Goal: Information Seeking & Learning: Learn about a topic

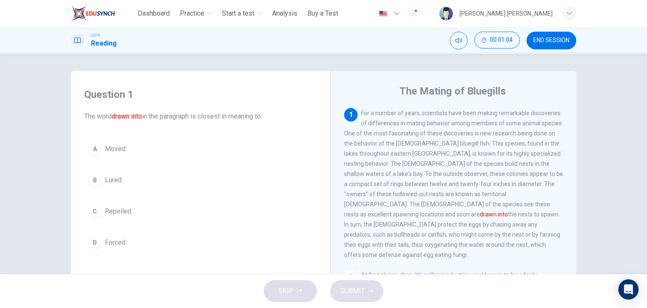
click at [433, 257] on div "1 For a number of years, scientists have been making remarkable discoveries of …" at bounding box center [459, 236] width 230 height 256
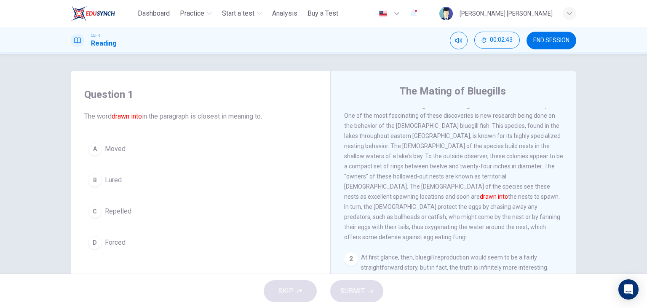
scroll to position [24, 0]
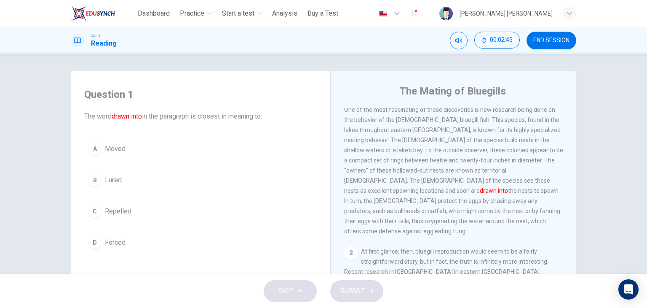
click at [94, 181] on div "B" at bounding box center [94, 179] width 13 height 13
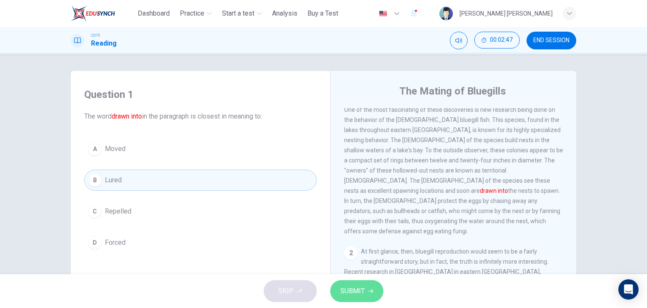
click at [347, 287] on span "SUBMIT" at bounding box center [353, 291] width 24 height 12
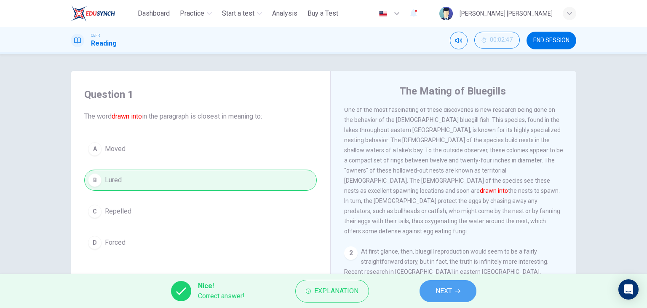
click at [443, 290] on span "NEXT" at bounding box center [444, 291] width 16 height 12
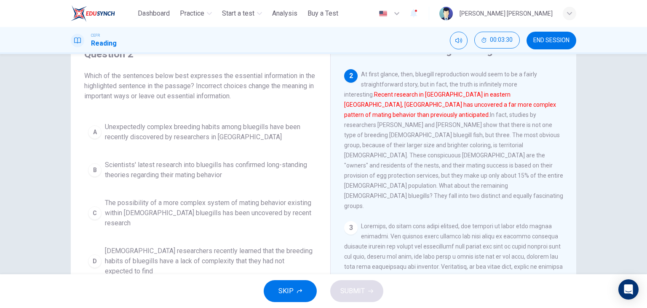
scroll to position [41, 0]
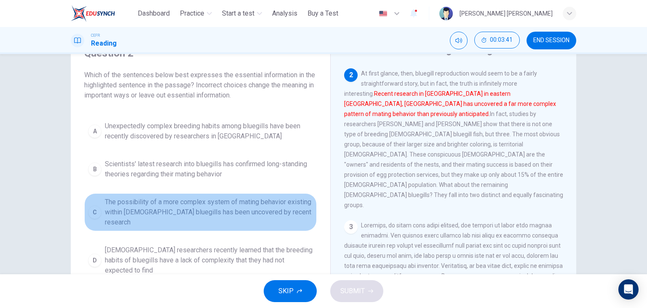
click at [100, 207] on button "C The possibility of a more complex system of mating behavior existing within […" at bounding box center [200, 212] width 233 height 38
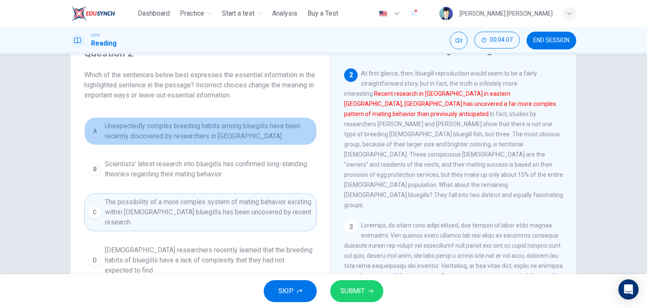
click at [265, 127] on span "Unexpectedly complex breeding habits among bluegills have been recently discove…" at bounding box center [209, 131] width 208 height 20
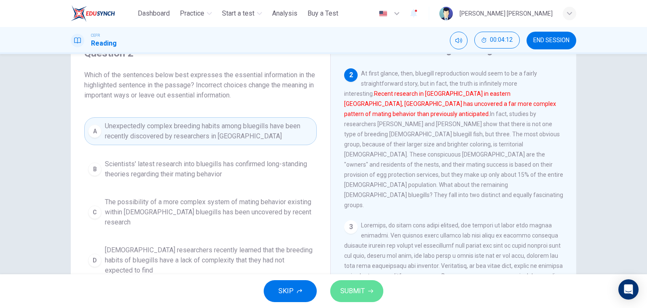
click at [366, 286] on button "SUBMIT" at bounding box center [356, 291] width 53 height 22
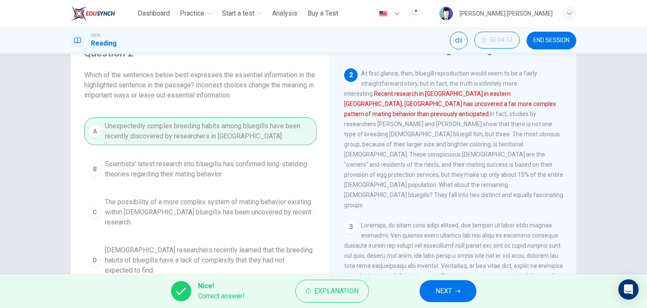
click at [442, 296] on span "NEXT" at bounding box center [444, 291] width 16 height 12
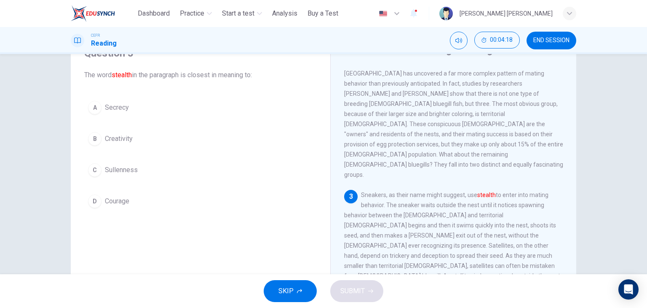
scroll to position [180, 0]
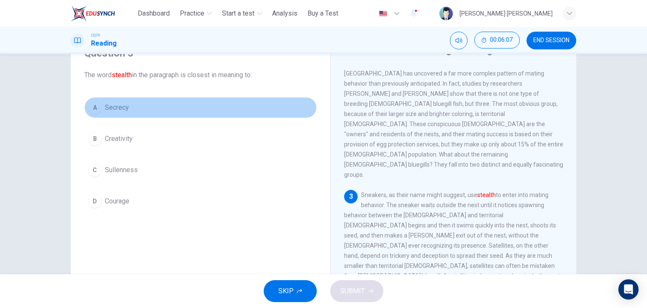
click at [97, 103] on div "A" at bounding box center [94, 107] width 13 height 13
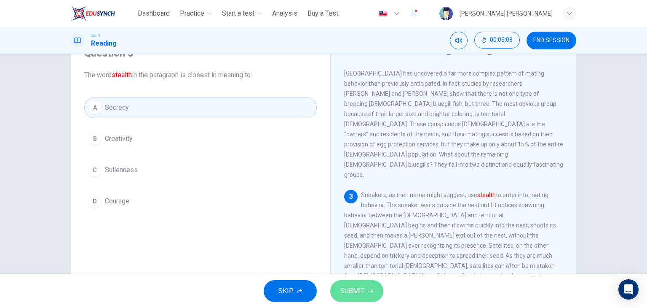
click at [344, 288] on span "SUBMIT" at bounding box center [353, 291] width 24 height 12
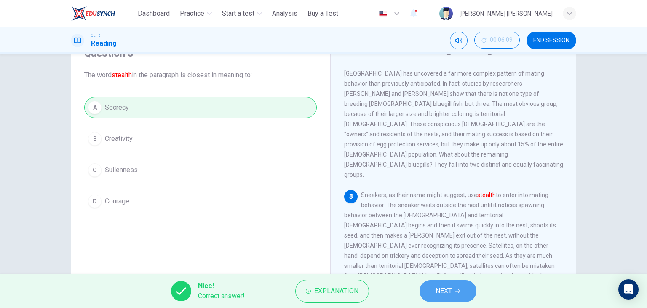
click at [445, 289] on span "NEXT" at bounding box center [444, 291] width 16 height 12
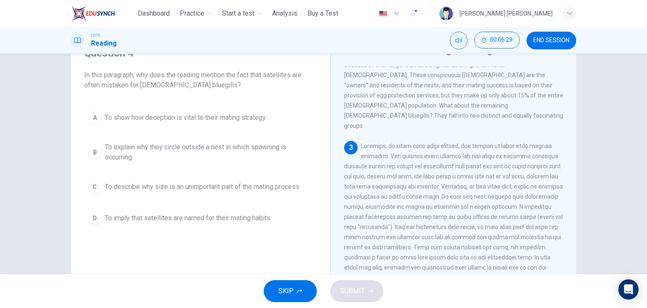
scroll to position [229, 0]
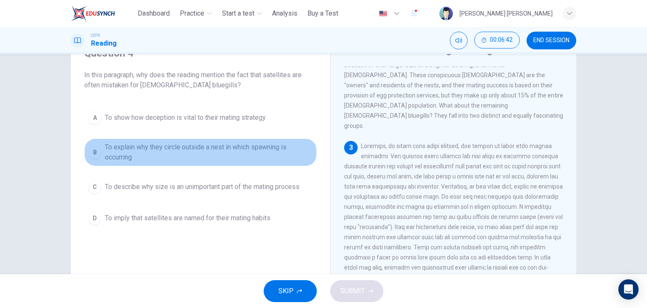
click at [266, 147] on span "To explain why they circle outside a nest in which spawning is occurring" at bounding box center [209, 152] width 208 height 20
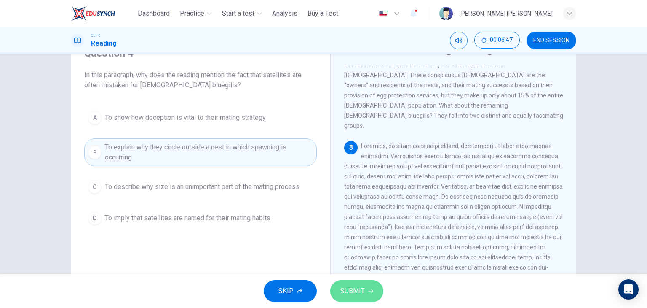
click at [357, 282] on button "SUBMIT" at bounding box center [356, 291] width 53 height 22
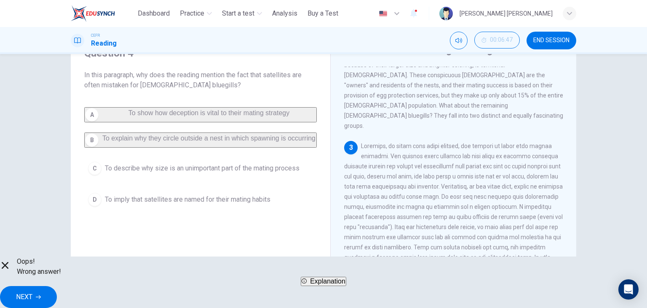
click at [330, 284] on span "Explanation" at bounding box center [327, 280] width 35 height 7
